Goal: Contribute content

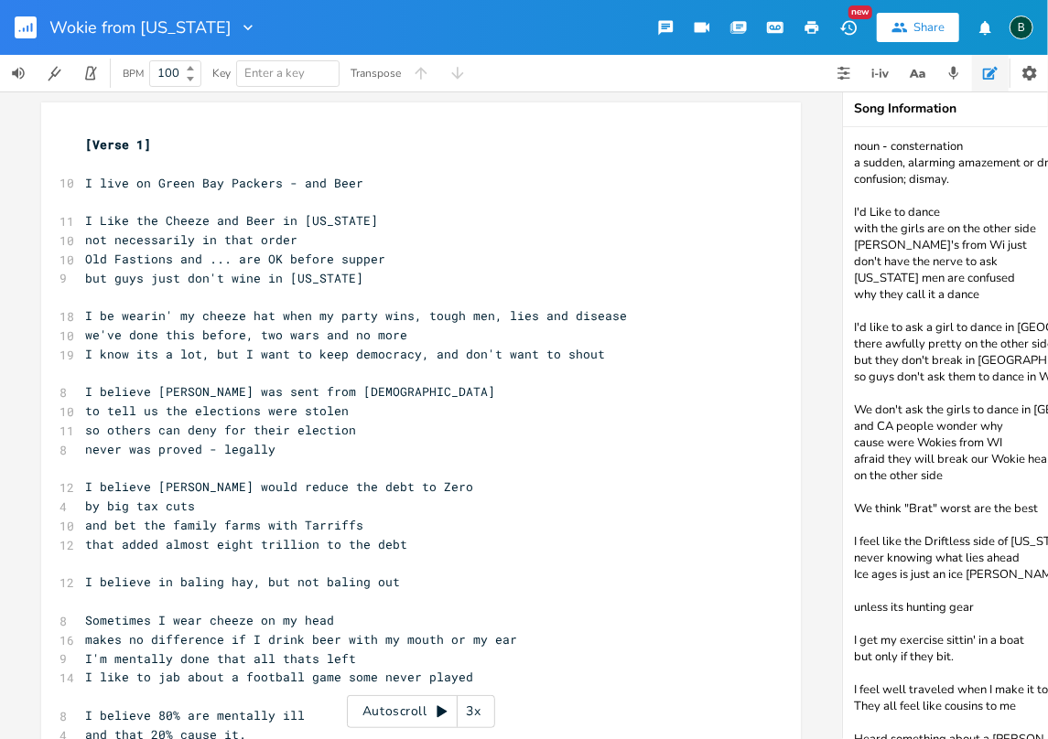
scroll to position [102, 0]
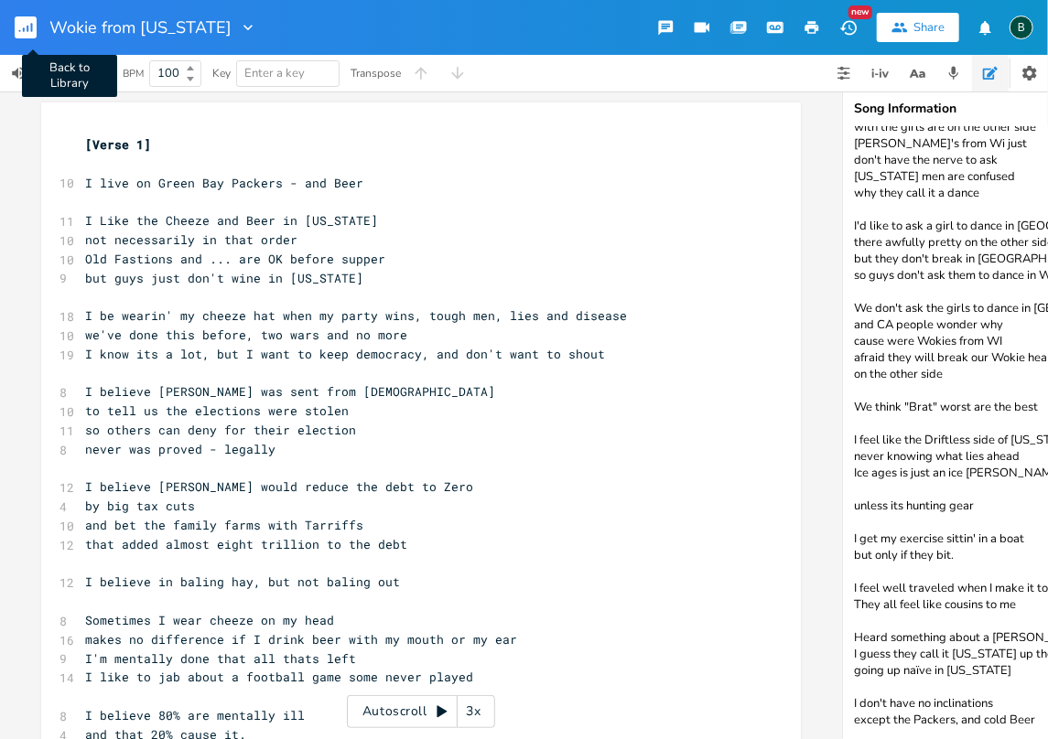
click at [24, 26] on rect "button" at bounding box center [26, 27] width 22 height 22
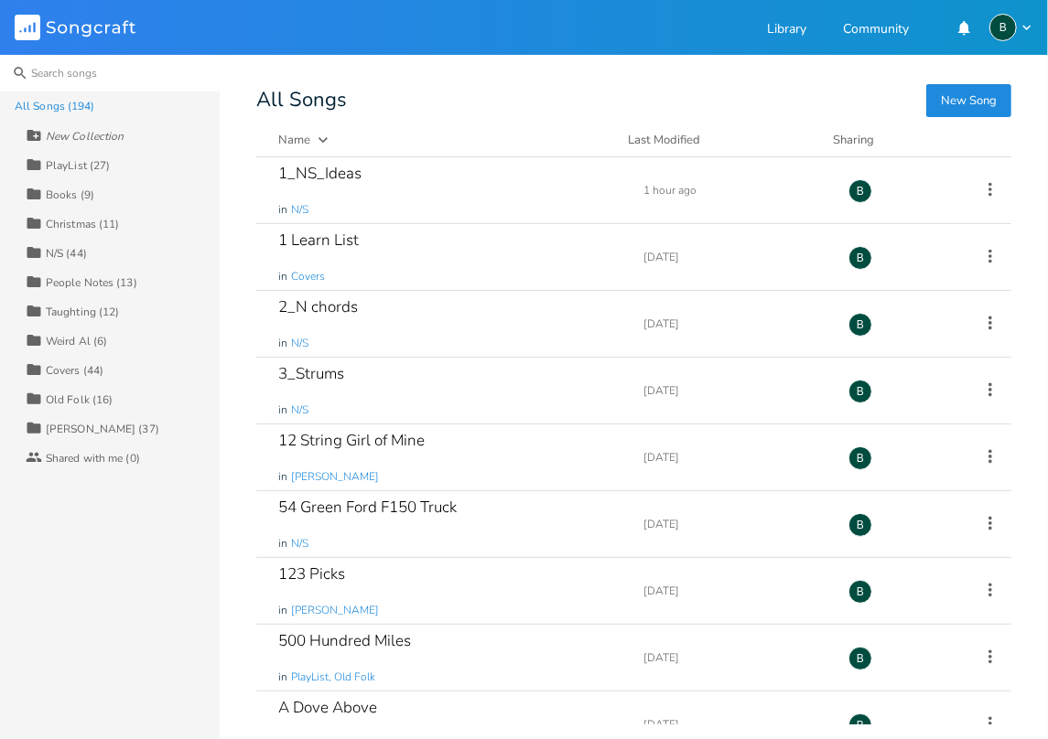
click at [59, 78] on input at bounding box center [110, 73] width 220 height 37
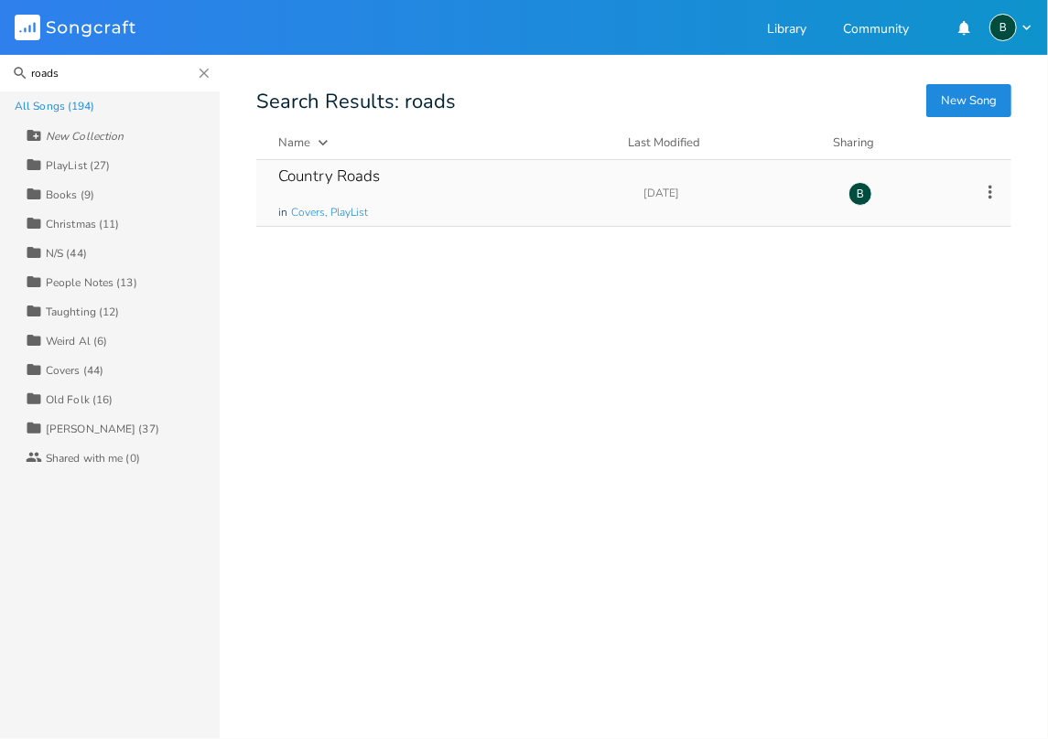
type input "roads"
click at [339, 174] on div "Country Roads" at bounding box center [329, 176] width 102 height 16
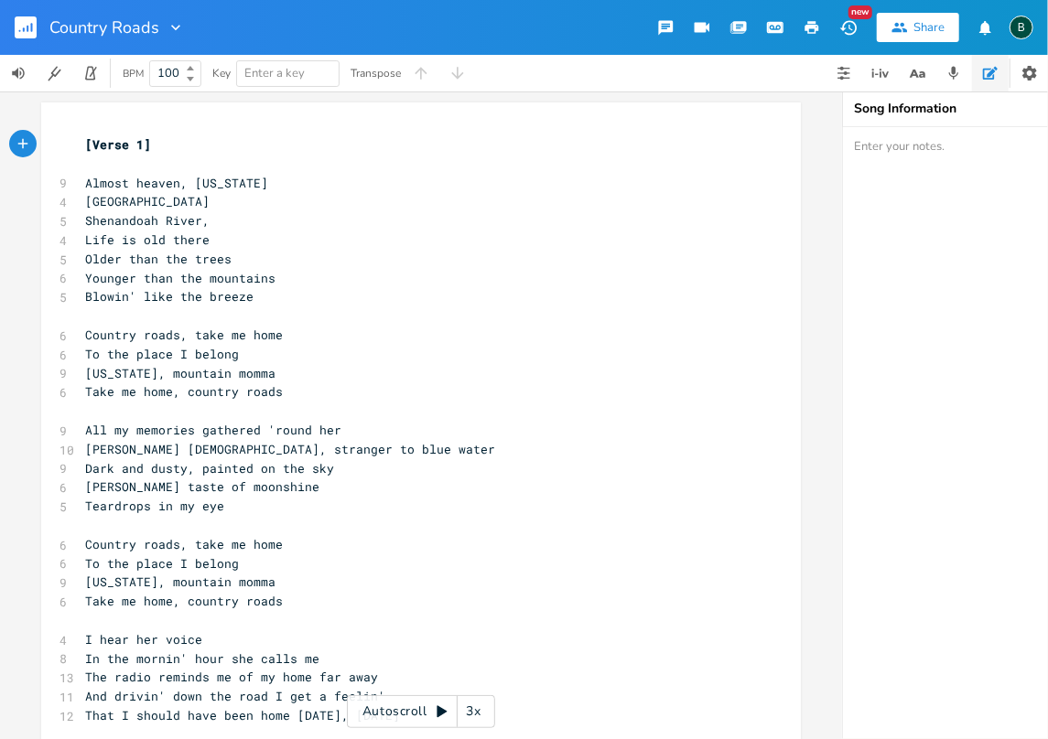
click at [857, 146] on textarea at bounding box center [1026, 433] width 366 height 612
click at [852, 145] on textarea "[DEMOGRAPHIC_DATA] [DEMOGRAPHIC_DATA]" at bounding box center [1026, 433] width 366 height 612
click at [980, 147] on textarea "Bohemian Indian [DEMOGRAPHIC_DATA]" at bounding box center [1026, 433] width 366 height 612
click at [942, 159] on textarea "Bohemian [DEMOGRAPHIC_DATA] [DEMOGRAPHIC_DATA] Older than the buffalos" at bounding box center [1026, 433] width 366 height 612
type textarea "Bohemian [DEMOGRAPHIC_DATA] [DEMOGRAPHIC_DATA] Older than the Buffalos"
